Goal: Obtain resource: Download file/media

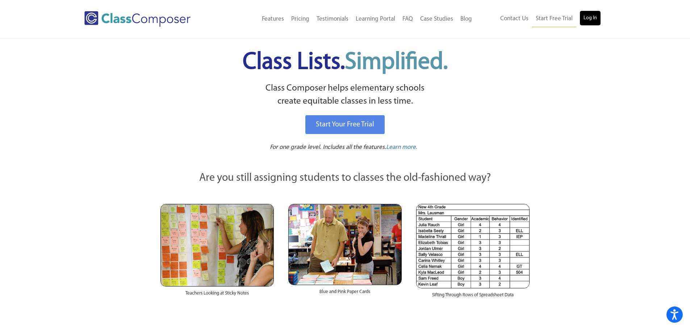
click at [590, 12] on link "Log In" at bounding box center [590, 18] width 21 height 14
click at [594, 17] on link "Log In" at bounding box center [590, 18] width 21 height 14
click at [586, 23] on link "Log In" at bounding box center [590, 18] width 21 height 14
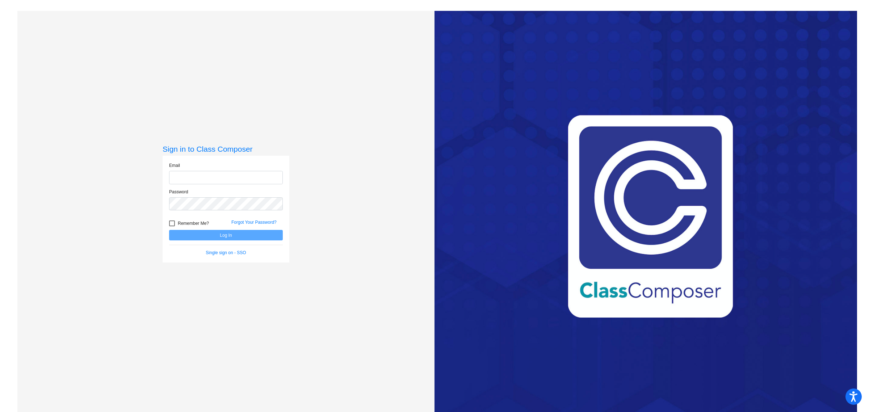
type input "[EMAIL_ADDRESS][PERSON_NAME][DOMAIN_NAME]"
click at [222, 232] on button "Log In" at bounding box center [226, 235] width 114 height 10
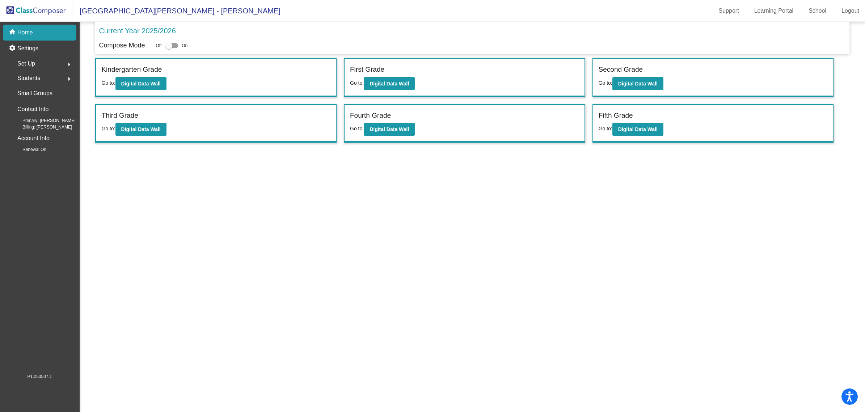
click at [66, 77] on mat-icon "arrow_right" at bounding box center [69, 79] width 9 height 9
click at [58, 151] on link "All Students" at bounding box center [41, 157] width 69 height 16
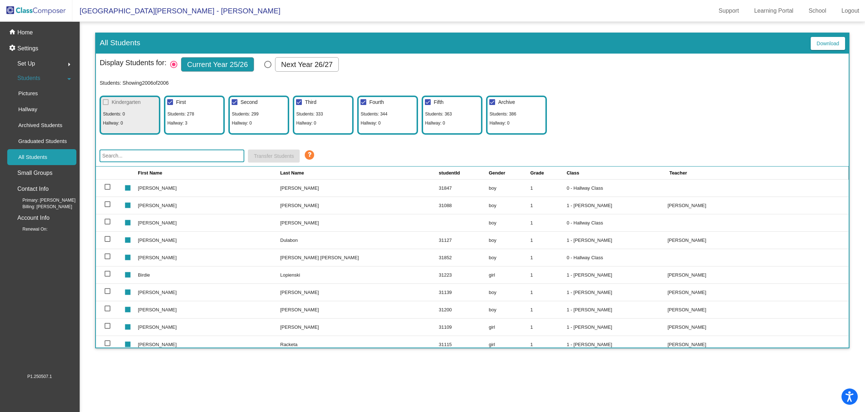
click at [235, 101] on div at bounding box center [235, 102] width 6 height 6
click at [235, 105] on input "Second" at bounding box center [234, 105] width 0 height 0
checkbox input "false"
click at [299, 100] on div at bounding box center [299, 102] width 6 height 6
click at [299, 105] on input "Third" at bounding box center [299, 105] width 0 height 0
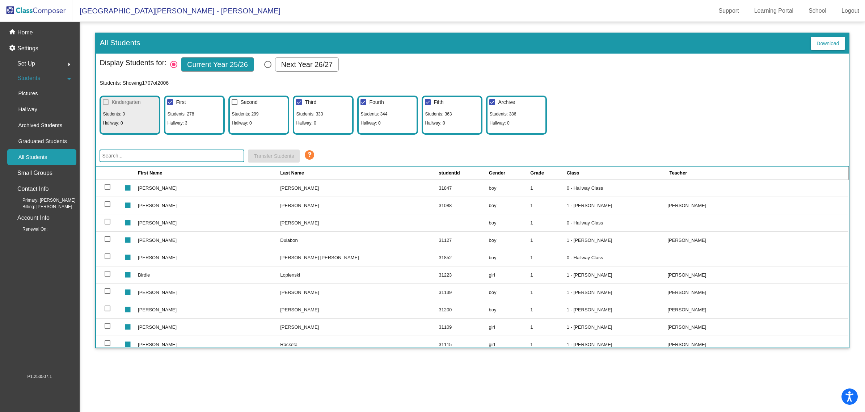
checkbox input "false"
click at [366, 100] on label "Fourth" at bounding box center [372, 102] width 23 height 9
click at [363, 105] on input "Fourth" at bounding box center [363, 105] width 0 height 0
checkbox input "false"
click at [303, 101] on label "Third" at bounding box center [306, 102] width 20 height 9
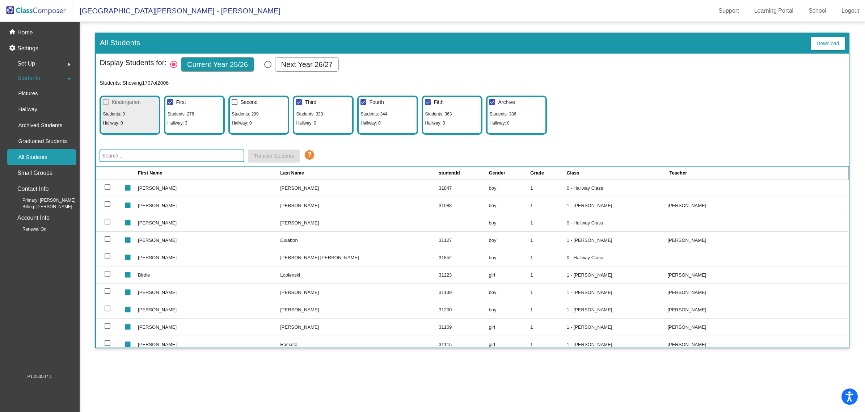
click at [299, 105] on input "Third" at bounding box center [299, 105] width 0 height 0
checkbox input "true"
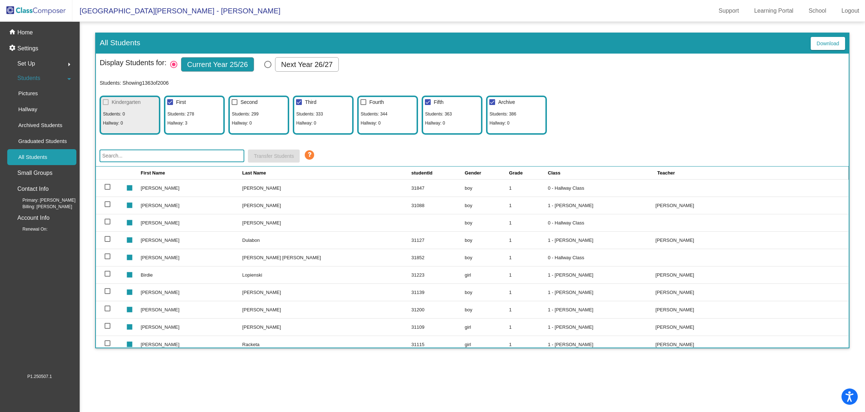
click at [426, 101] on div at bounding box center [428, 102] width 6 height 6
click at [428, 105] on input "Fifth" at bounding box center [428, 105] width 0 height 0
checkbox input "false"
click at [296, 101] on div at bounding box center [299, 102] width 6 height 6
click at [299, 105] on input "Third" at bounding box center [299, 105] width 0 height 0
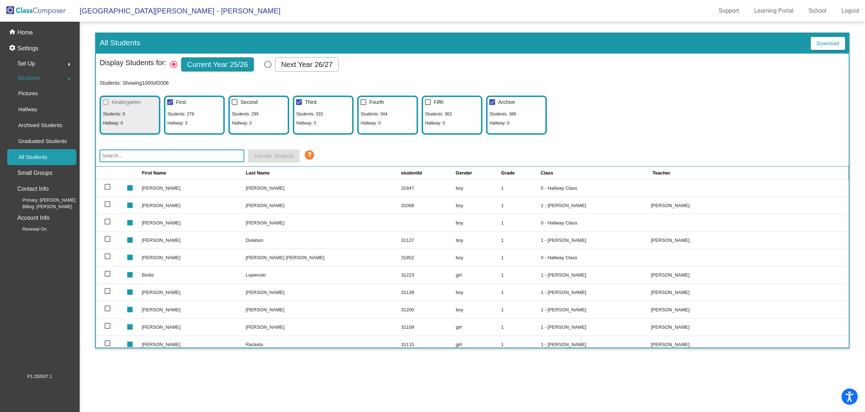
checkbox input "false"
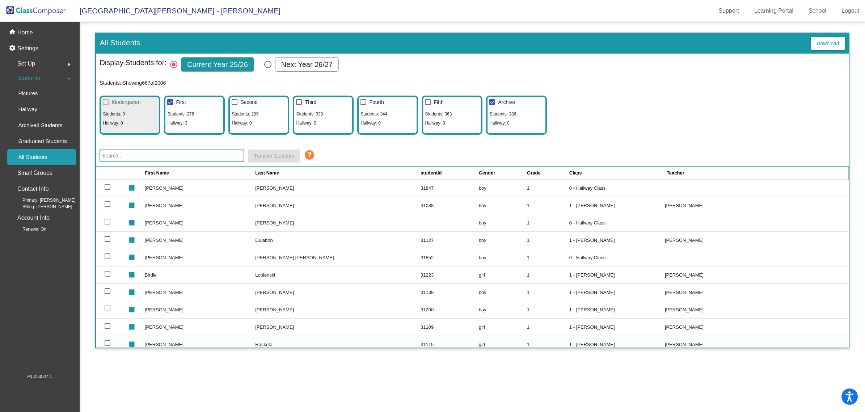
click at [494, 101] on div at bounding box center [492, 102] width 6 height 6
click at [492, 105] on input "Archive" at bounding box center [492, 105] width 0 height 0
checkbox input "false"
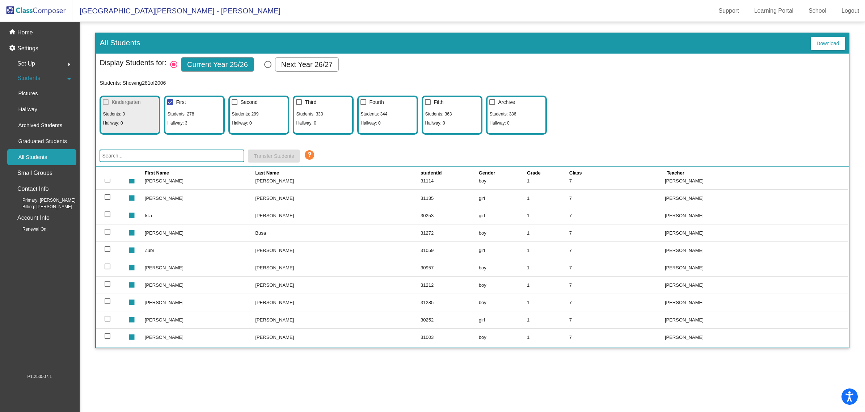
scroll to position [2541, 0]
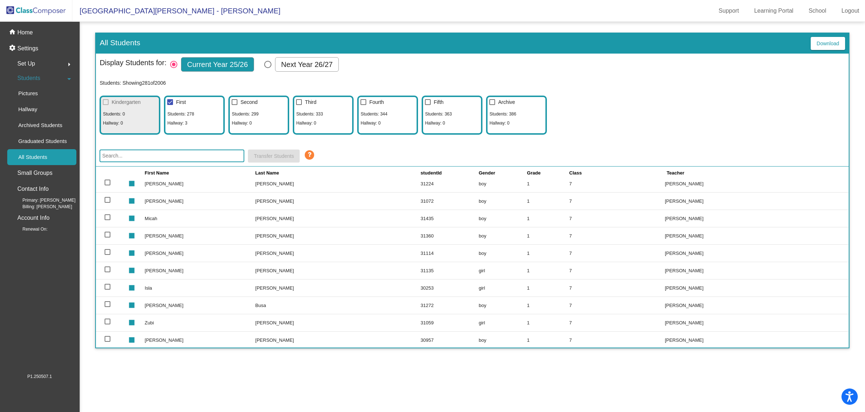
click at [824, 43] on span "Download" at bounding box center [828, 44] width 22 height 6
click at [30, 88] on div "Pictures" at bounding box center [25, 93] width 37 height 16
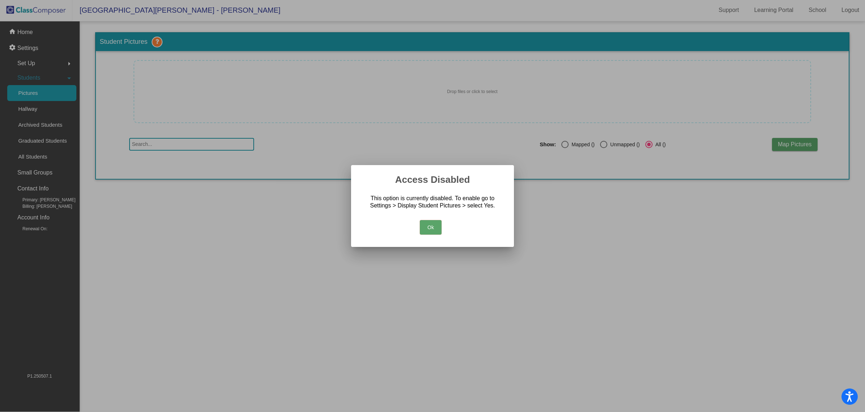
click at [432, 226] on button "Ok" at bounding box center [431, 227] width 22 height 14
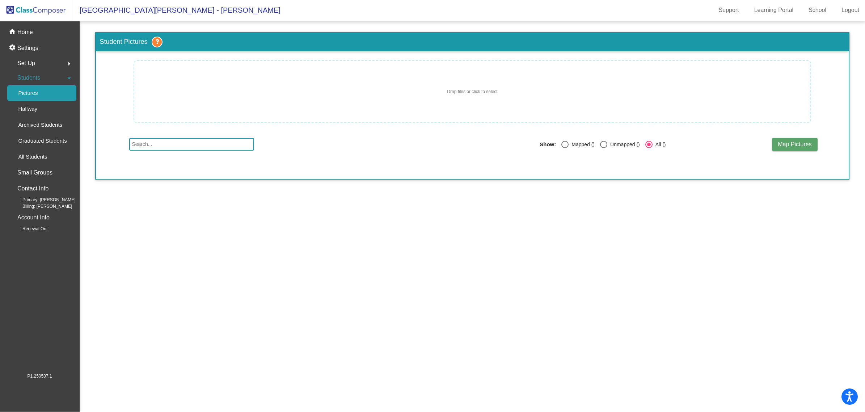
scroll to position [0, 0]
click at [25, 33] on p "Home" at bounding box center [25, 32] width 16 height 9
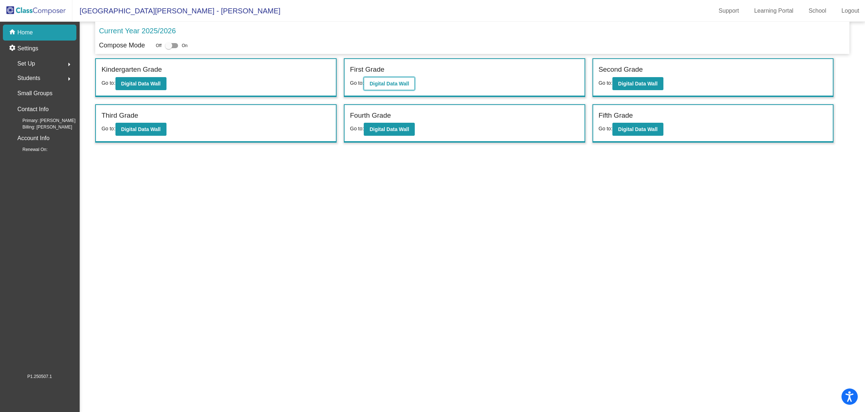
click at [381, 85] on b "Digital Data Wall" at bounding box center [389, 84] width 39 height 6
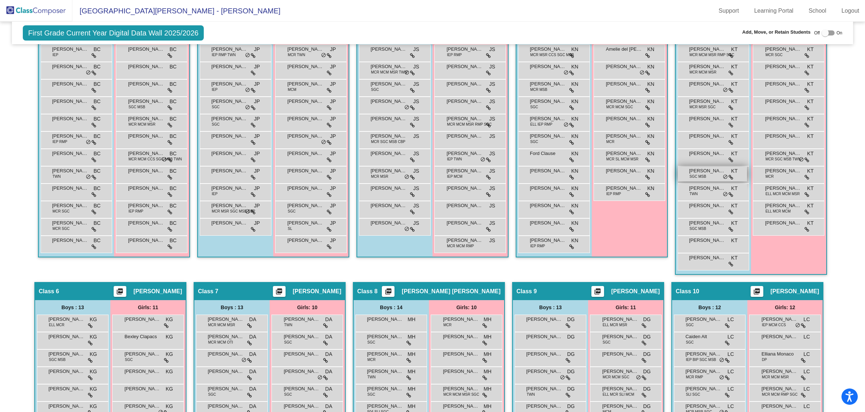
scroll to position [34, 0]
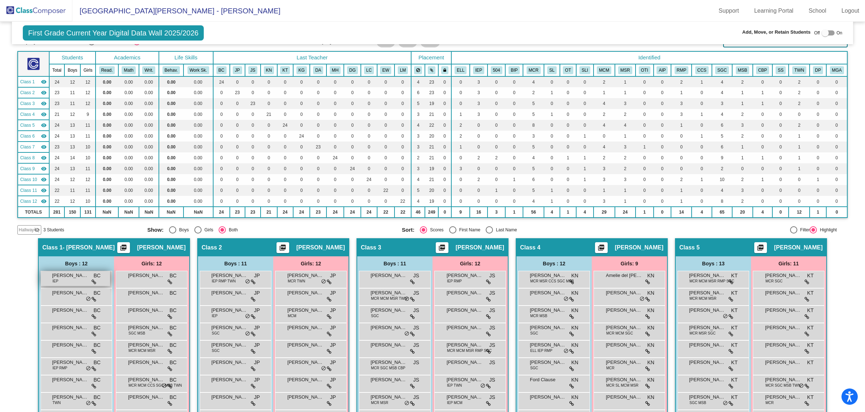
drag, startPoint x: 676, startPoint y: 247, endPoint x: 42, endPoint y: 276, distance: 635.3
click at [43, 276] on span at bounding box center [44, 279] width 2 height 8
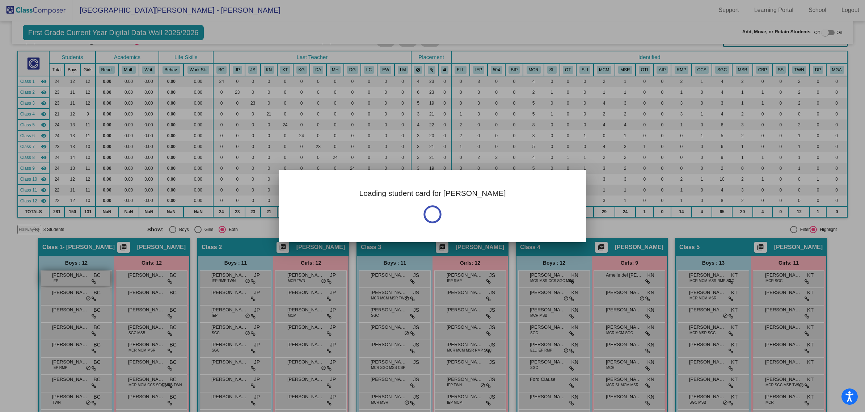
scroll to position [0, 0]
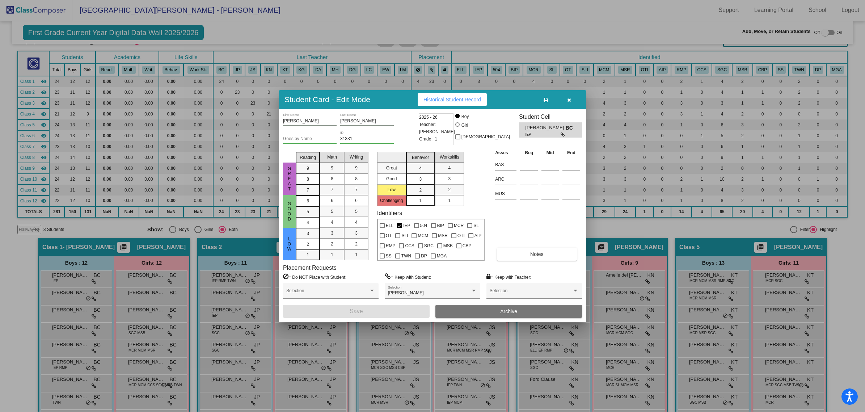
click at [568, 100] on icon "button" at bounding box center [569, 99] width 4 height 5
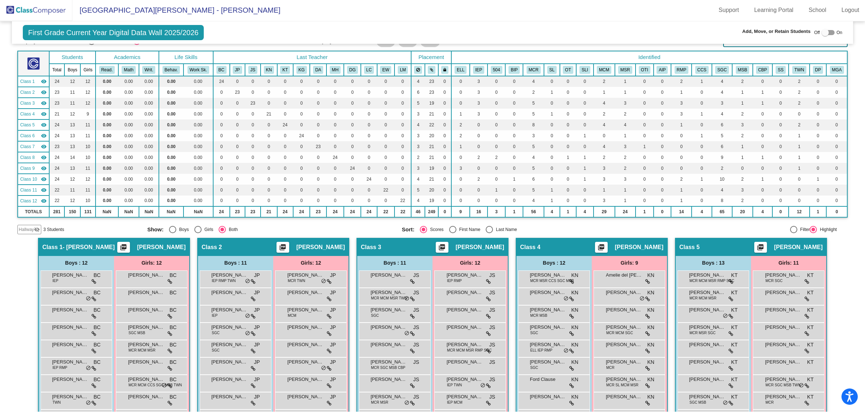
scroll to position [0, 0]
click at [379, 281] on div "[PERSON_NAME] JS lock do_not_disturb_alt" at bounding box center [393, 278] width 69 height 15
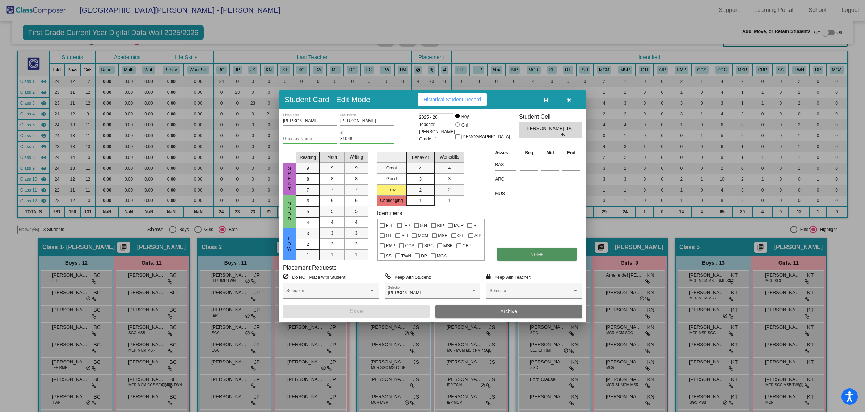
click at [511, 251] on button "Notes" at bounding box center [537, 254] width 80 height 13
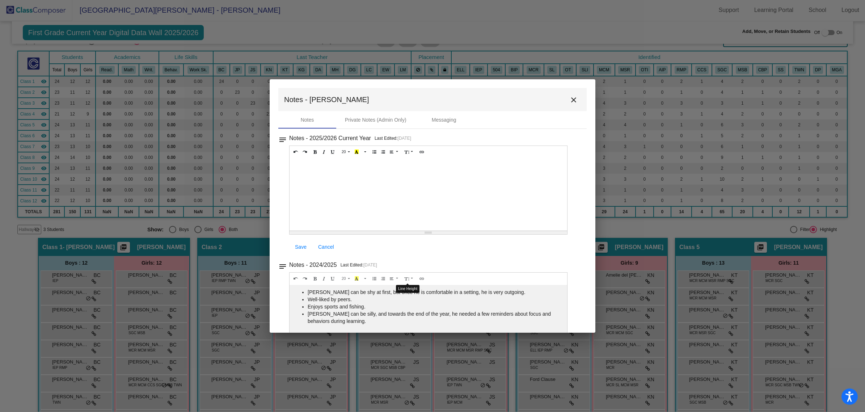
scroll to position [38, 0]
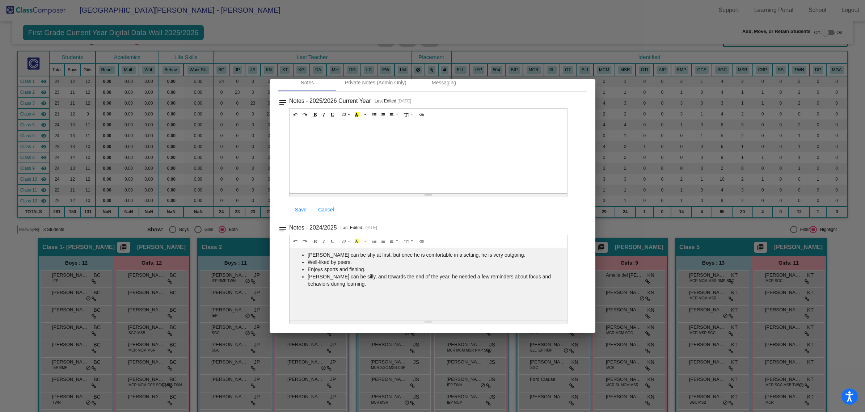
click at [784, 220] on div at bounding box center [432, 206] width 865 height 412
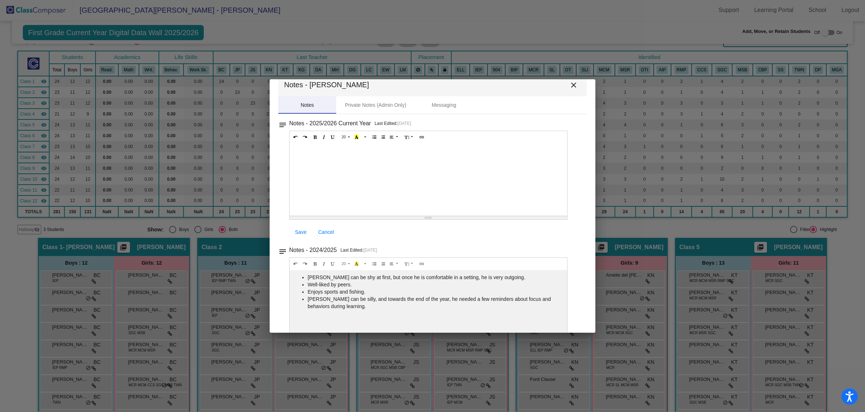
scroll to position [0, 0]
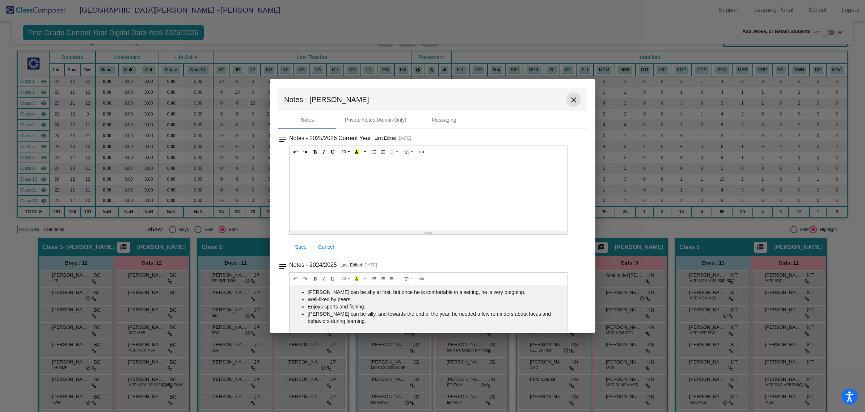
click at [567, 99] on button "close" at bounding box center [574, 99] width 14 height 14
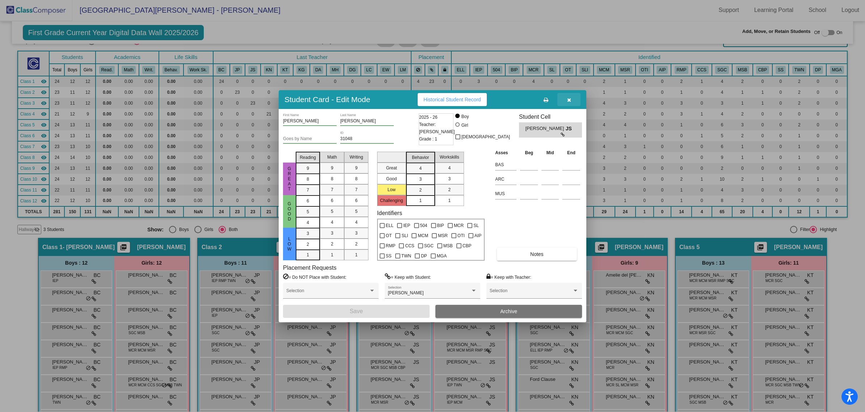
click at [568, 101] on icon "button" at bounding box center [569, 99] width 4 height 5
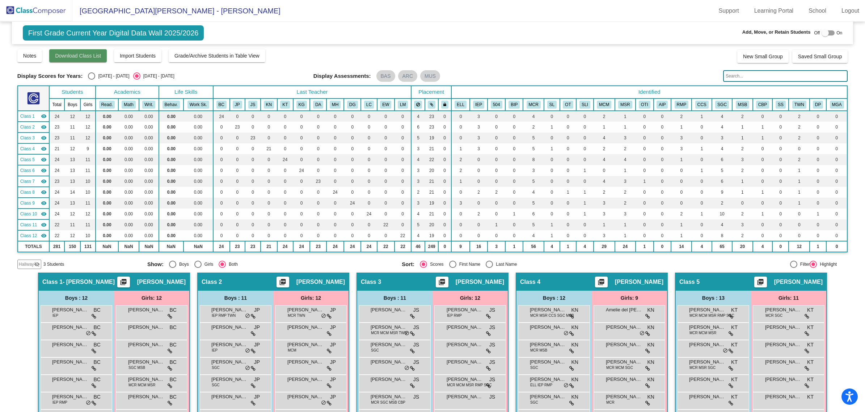
click at [87, 58] on button "Download Class List" at bounding box center [78, 55] width 58 height 13
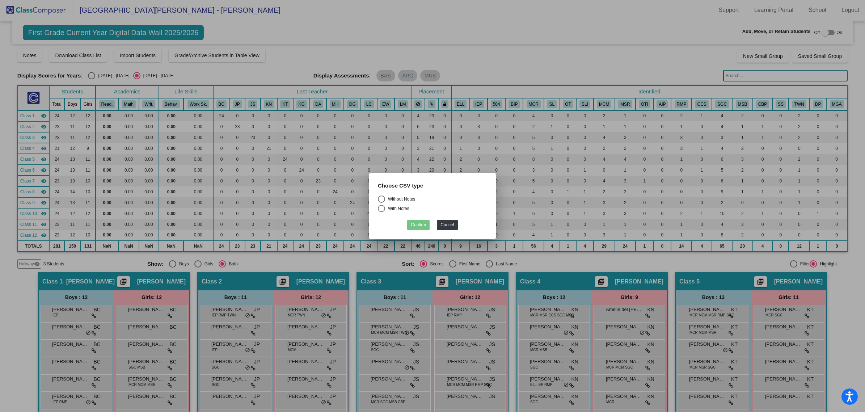
click at [380, 196] on div "Select an option" at bounding box center [381, 198] width 7 height 7
click at [381, 203] on input "Without Notes" at bounding box center [381, 203] width 0 height 0
radio input "true"
click at [413, 227] on button "Confirm" at bounding box center [418, 225] width 22 height 10
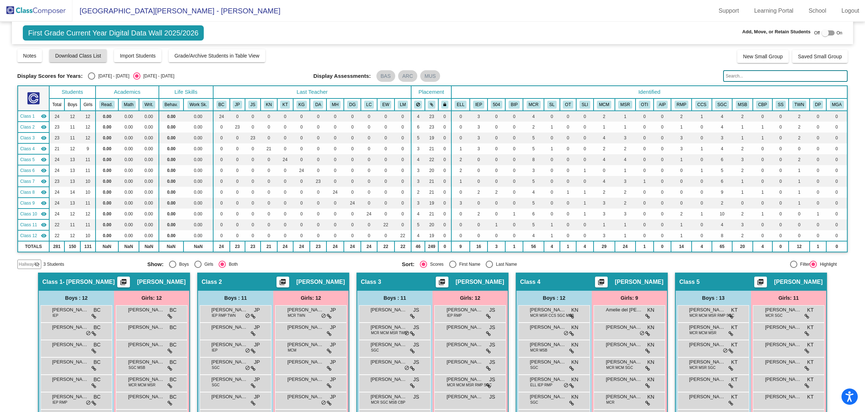
scroll to position [0, 0]
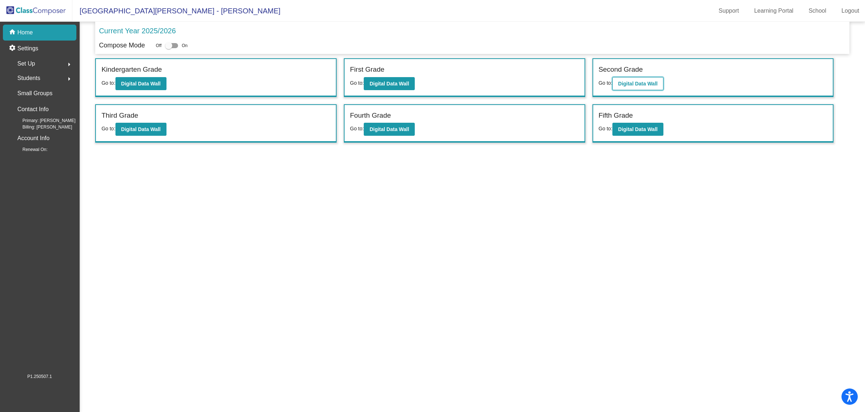
click at [626, 79] on button "Digital Data Wall" at bounding box center [637, 83] width 51 height 13
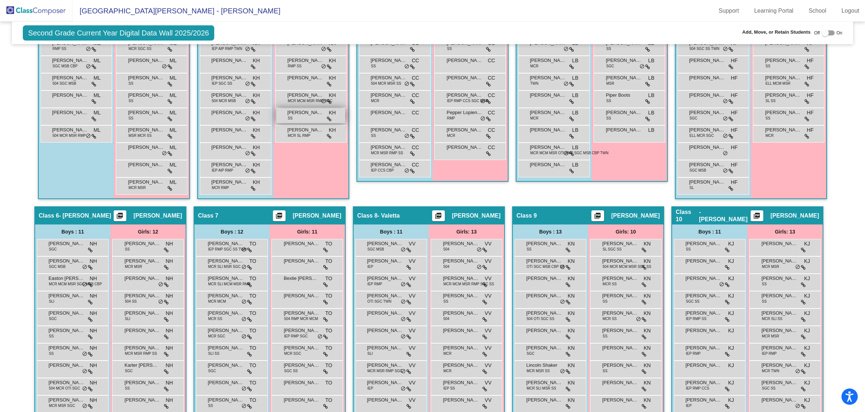
scroll to position [407, 0]
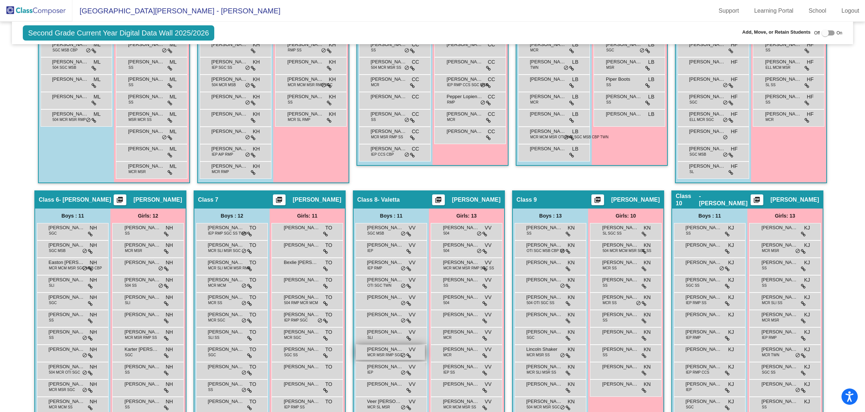
click at [383, 346] on span "[PERSON_NAME]" at bounding box center [385, 349] width 36 height 7
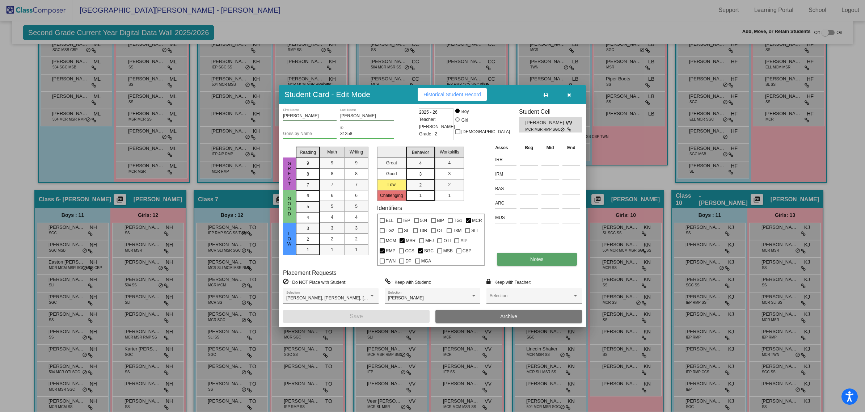
click at [528, 258] on button "Notes" at bounding box center [537, 259] width 80 height 13
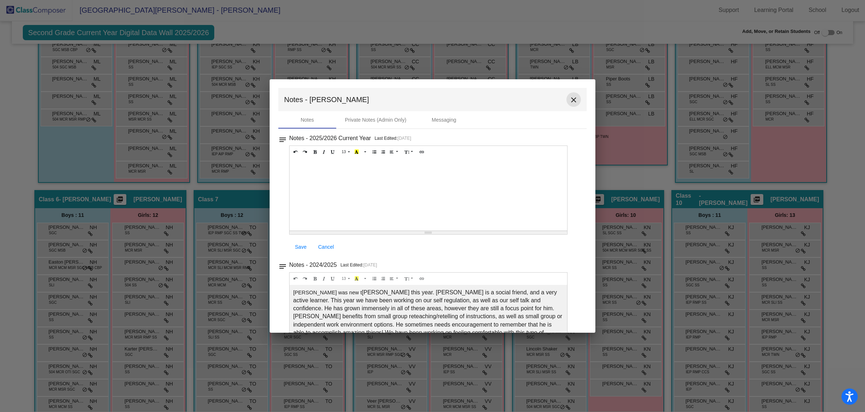
click at [574, 100] on button "close" at bounding box center [574, 99] width 14 height 14
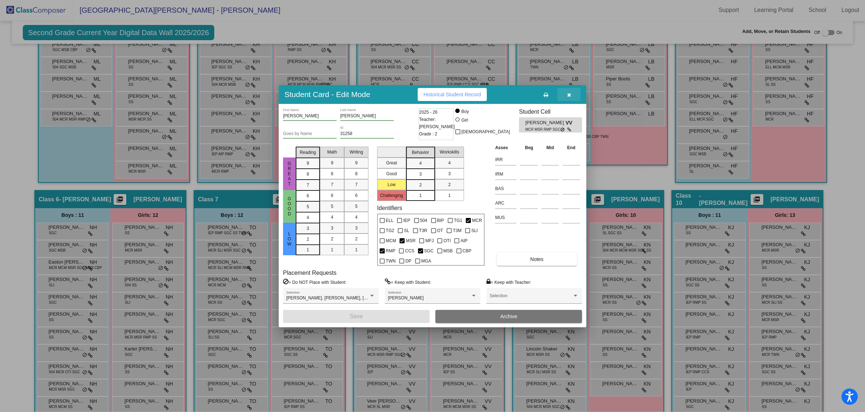
click at [567, 95] on icon "button" at bounding box center [569, 94] width 4 height 5
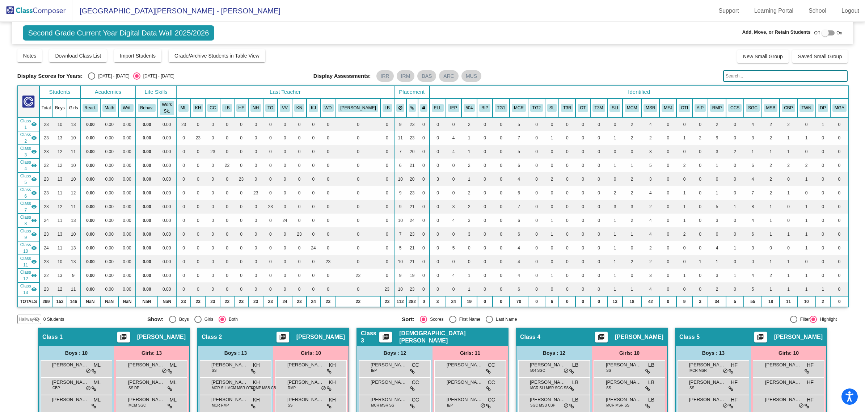
click at [44, 12] on img at bounding box center [36, 10] width 72 height 21
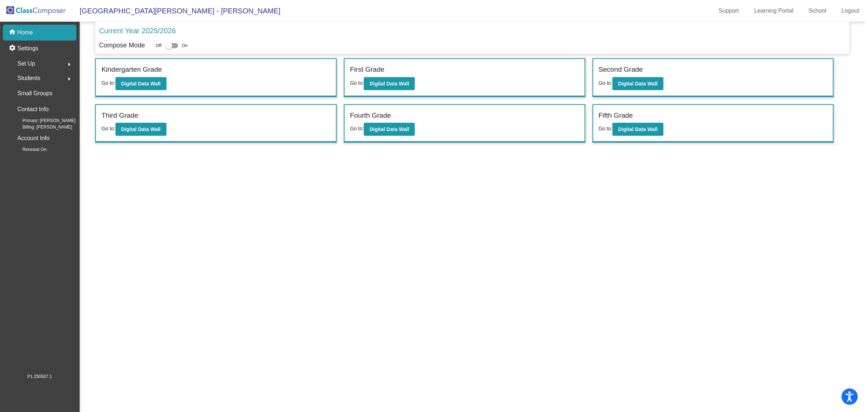
click at [41, 74] on div "Students arrow_right" at bounding box center [41, 78] width 69 height 14
click at [33, 156] on p "All Students" at bounding box center [32, 157] width 29 height 9
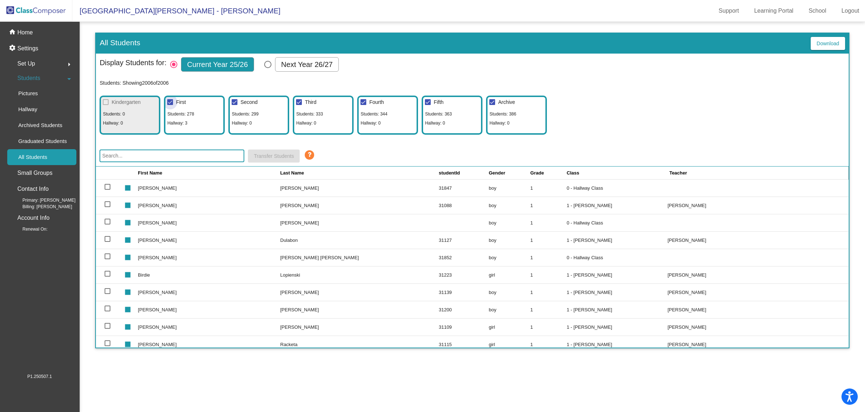
click at [169, 100] on div at bounding box center [170, 102] width 6 height 6
click at [170, 105] on input "First" at bounding box center [170, 105] width 0 height 0
checkbox input "false"
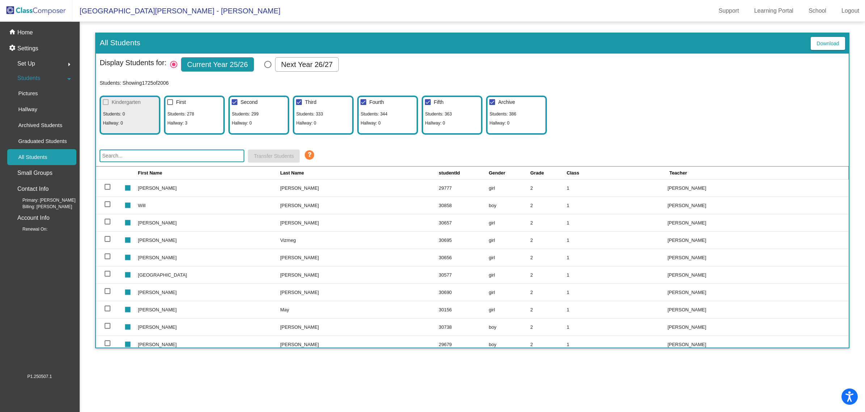
click at [298, 98] on label "Third" at bounding box center [306, 102] width 20 height 9
click at [299, 105] on input "Third" at bounding box center [299, 105] width 0 height 0
checkbox input "false"
click at [361, 98] on label "Fourth" at bounding box center [372, 102] width 23 height 9
click at [363, 105] on input "Fourth" at bounding box center [363, 105] width 0 height 0
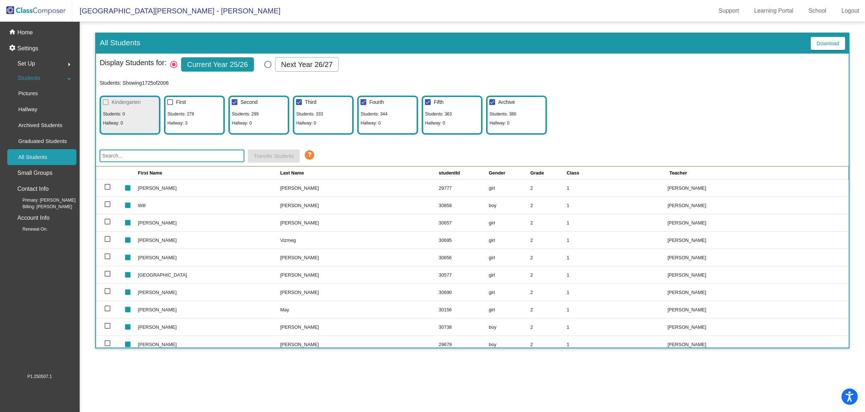
checkbox input "false"
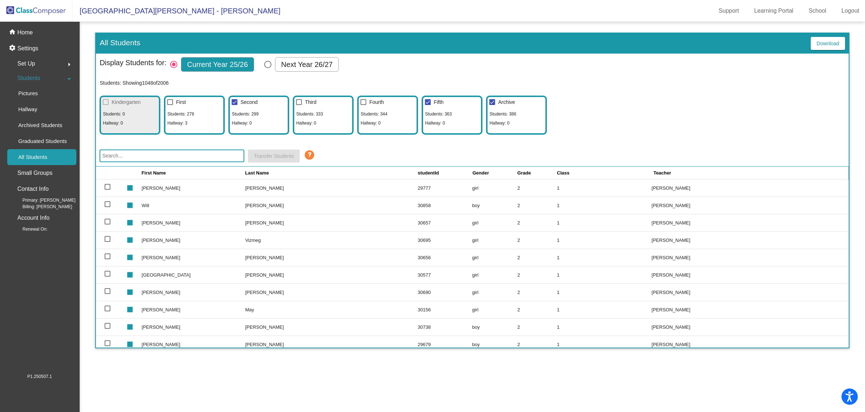
click at [428, 100] on div at bounding box center [428, 102] width 6 height 6
click at [428, 105] on input "Fifth" at bounding box center [428, 105] width 0 height 0
checkbox input "false"
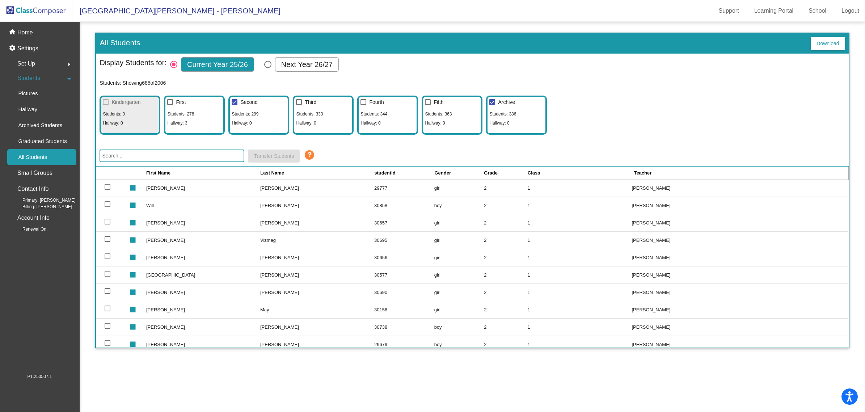
click at [491, 100] on div at bounding box center [492, 102] width 6 height 6
click at [492, 105] on input "Archive" at bounding box center [492, 105] width 0 height 0
checkbox input "false"
click at [830, 48] on button "Download" at bounding box center [828, 43] width 34 height 13
click at [25, 35] on p "Home" at bounding box center [25, 32] width 16 height 9
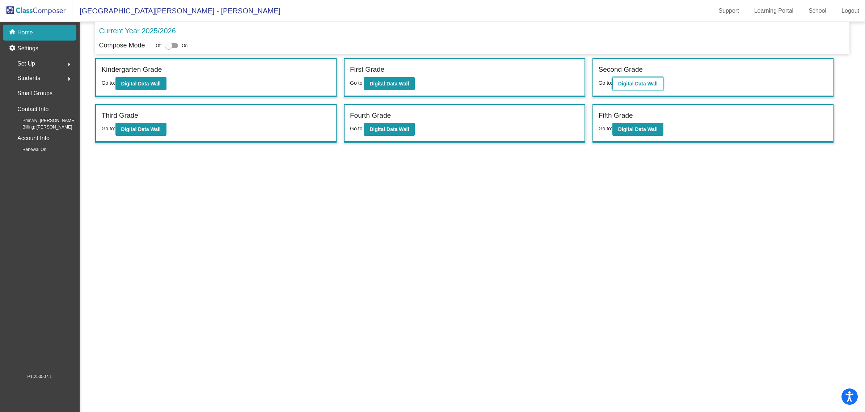
click at [653, 77] on button "Digital Data Wall" at bounding box center [637, 83] width 51 height 13
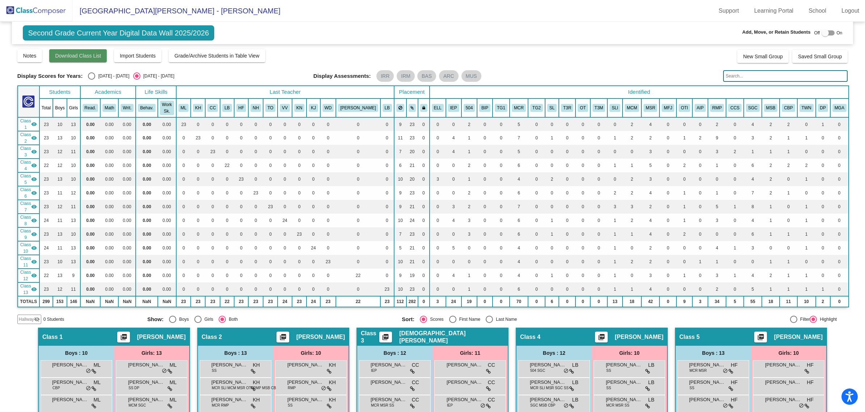
click at [72, 58] on span "Download Class List" at bounding box center [78, 56] width 46 height 6
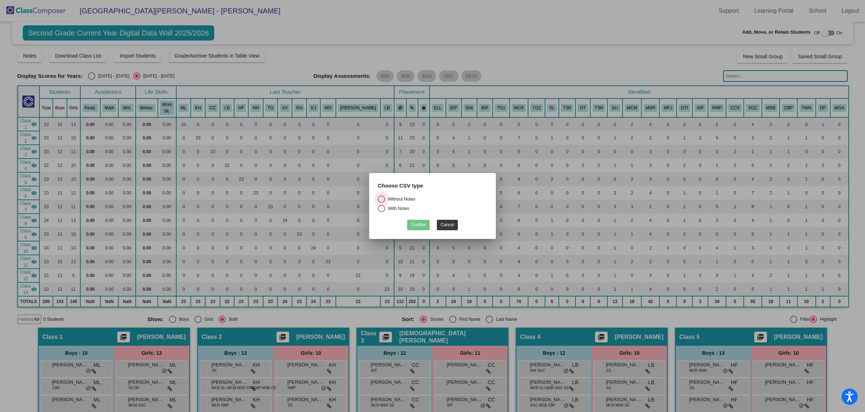
click at [384, 199] on div "Select an option" at bounding box center [381, 198] width 7 height 7
click at [382, 203] on input "Without Notes" at bounding box center [381, 203] width 0 height 0
radio input "true"
click at [417, 225] on button "Confirm" at bounding box center [418, 225] width 22 height 10
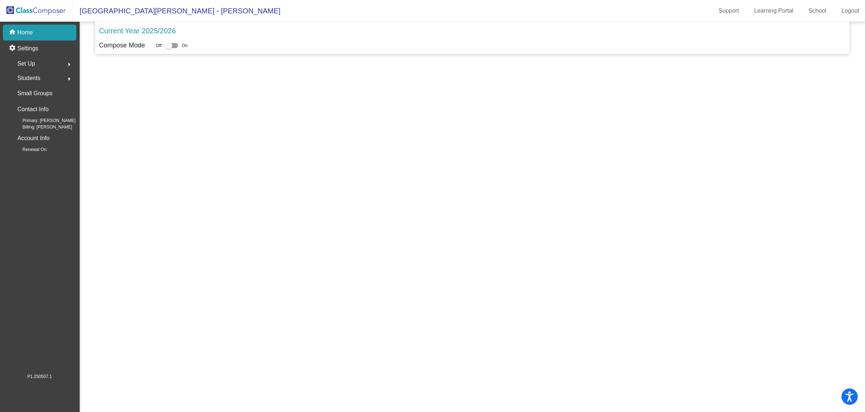
click at [159, 31] on p "Current Year 2025/2026" at bounding box center [137, 30] width 77 height 11
click at [46, 17] on img at bounding box center [36, 10] width 72 height 21
click at [31, 5] on img at bounding box center [36, 10] width 72 height 21
click at [28, 13] on img at bounding box center [36, 10] width 72 height 21
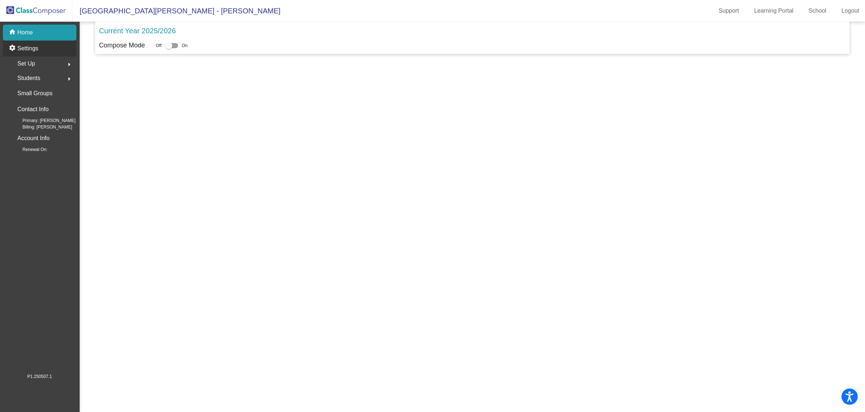
click at [33, 52] on p "Settings" at bounding box center [27, 48] width 21 height 9
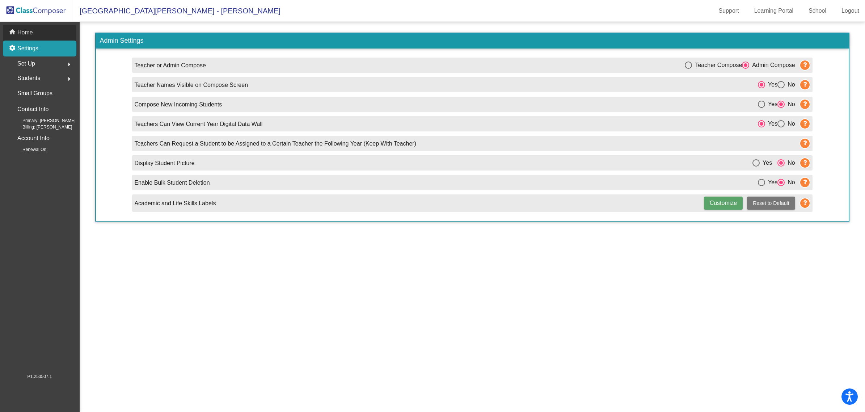
click at [33, 25] on div "home Home" at bounding box center [39, 33] width 73 height 16
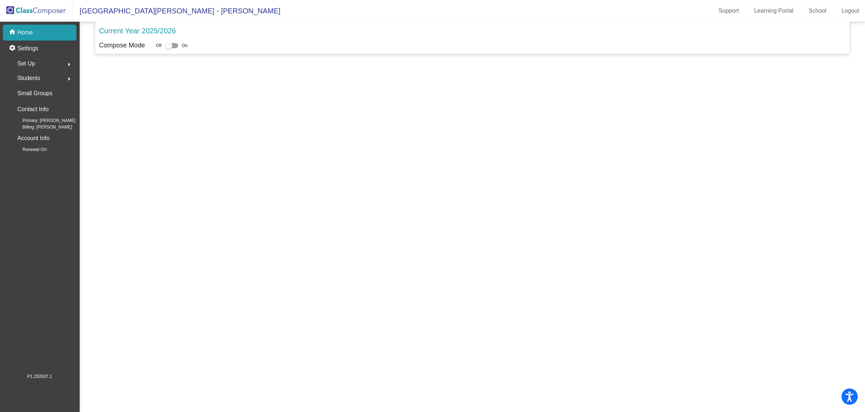
click at [33, 25] on div "home Home" at bounding box center [39, 33] width 73 height 16
click at [149, 15] on span "[GEOGRAPHIC_DATA][PERSON_NAME] - [PERSON_NAME]" at bounding box center [176, 11] width 208 height 12
drag, startPoint x: 148, startPoint y: 12, endPoint x: 141, endPoint y: 13, distance: 6.8
click at [148, 11] on span "[GEOGRAPHIC_DATA][PERSON_NAME] - [PERSON_NAME]" at bounding box center [176, 11] width 208 height 12
click at [61, 13] on img at bounding box center [36, 10] width 72 height 21
